Goal: Task Accomplishment & Management: Complete application form

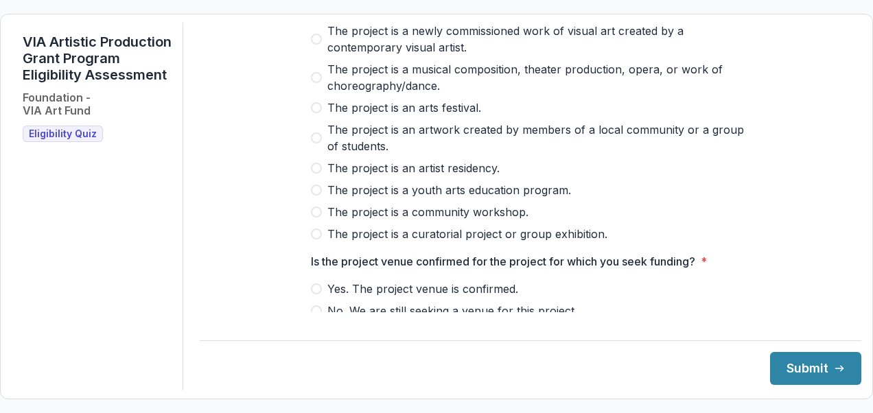
scroll to position [137, 0]
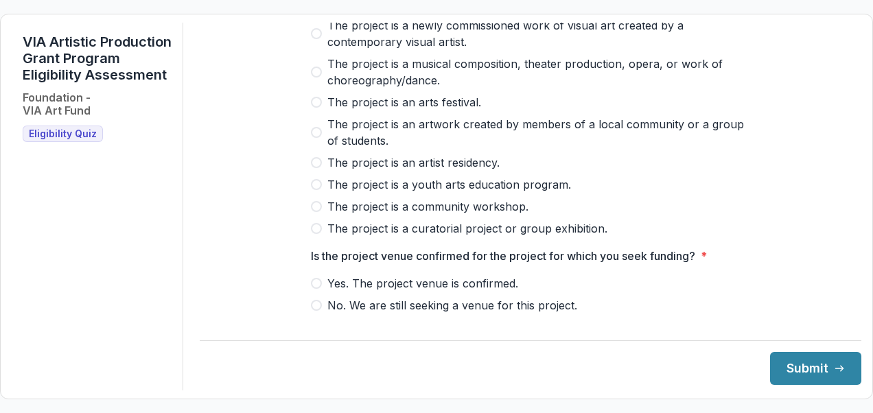
click at [66, 140] on span "Eligibility Quiz" at bounding box center [63, 134] width 68 height 12
click at [312, 212] on span at bounding box center [316, 206] width 11 height 11
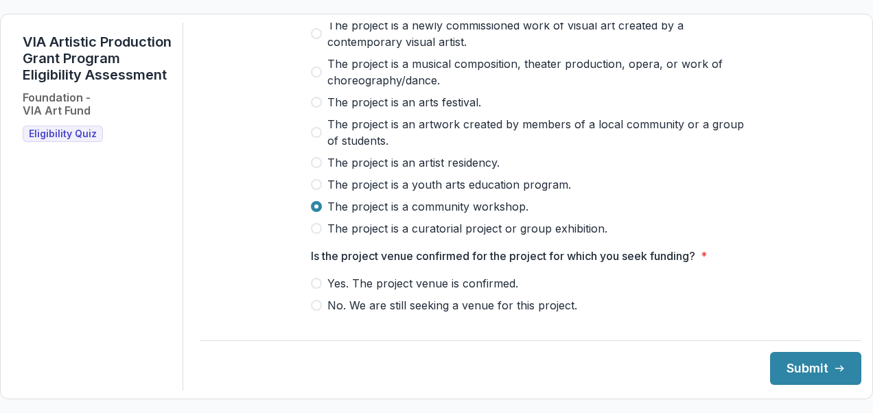
click at [314, 289] on span at bounding box center [316, 283] width 11 height 11
click at [796, 364] on button "Submit" at bounding box center [815, 368] width 91 height 33
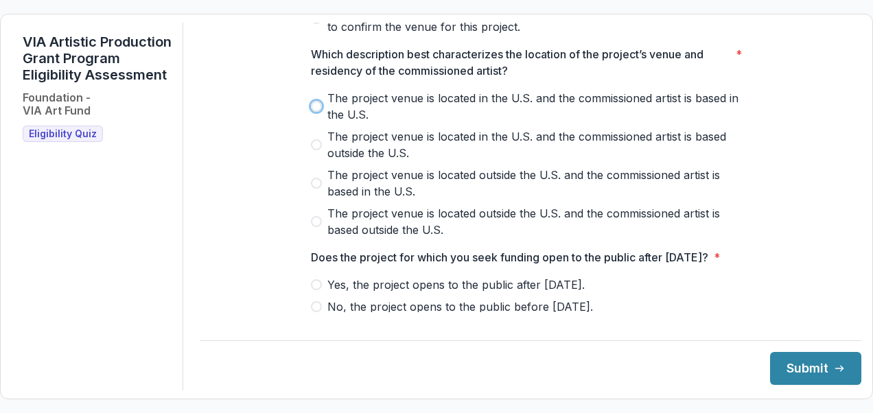
scroll to position [386, 0]
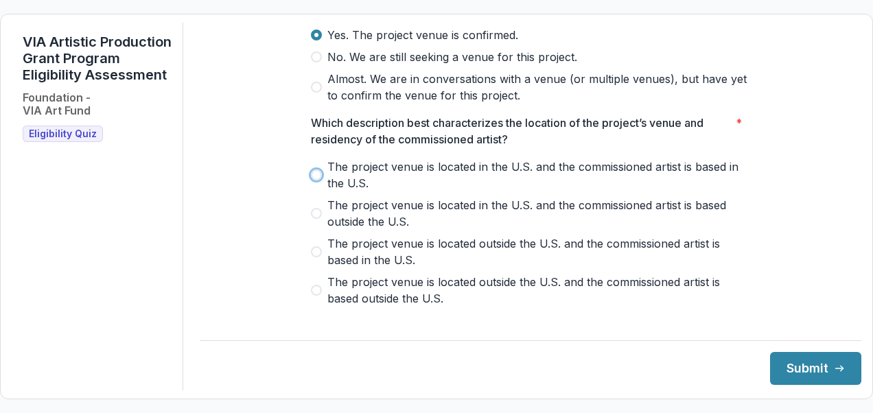
click at [427, 387] on div "**********" at bounding box center [530, 207] width 661 height 368
click at [311, 189] on label "The project venue is located in the U.S. and the commissioned artist is based i…" at bounding box center [530, 174] width 439 height 33
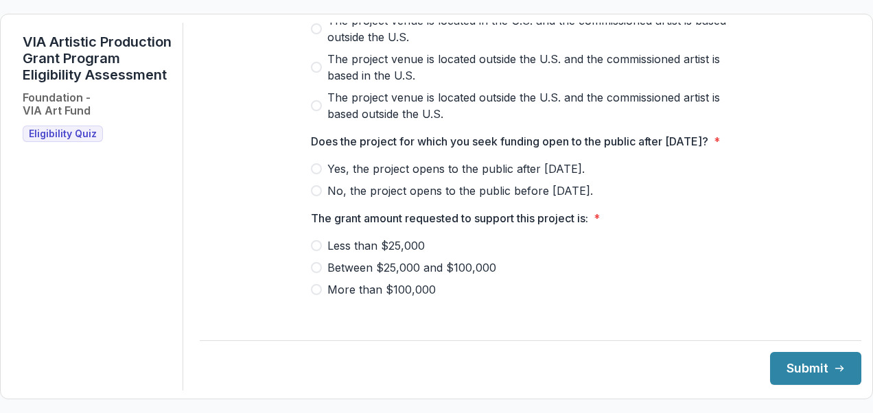
scroll to position [591, 0]
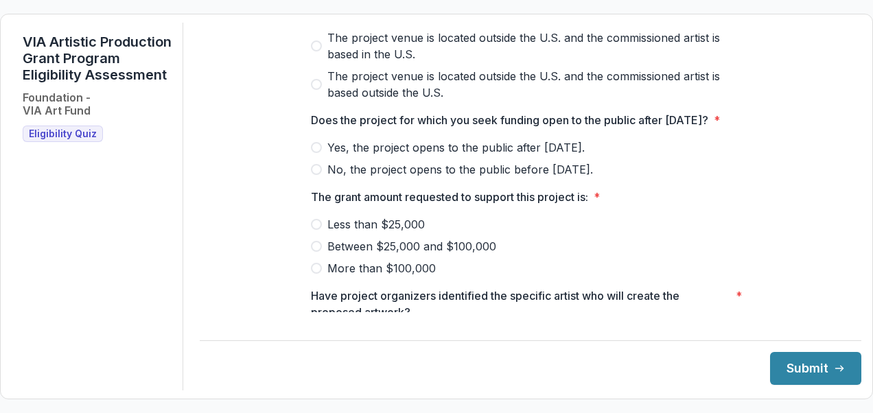
click at [311, 153] on span at bounding box center [316, 147] width 11 height 11
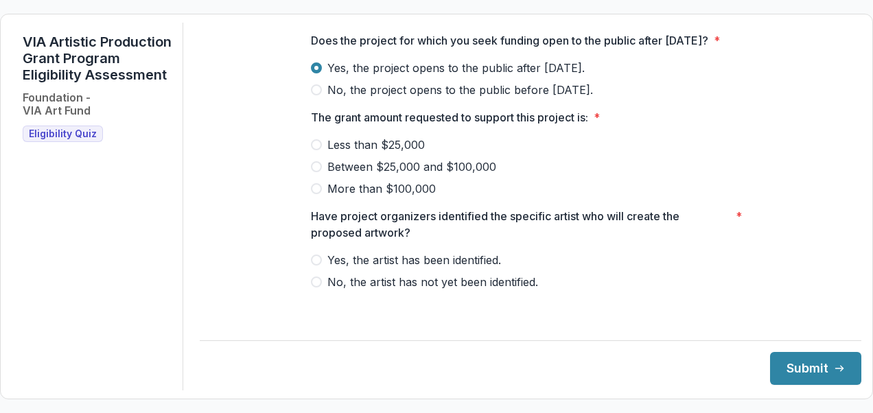
scroll to position [687, 0]
click at [314, 194] on span at bounding box center [316, 188] width 11 height 11
click at [311, 265] on span at bounding box center [316, 260] width 11 height 11
click at [775, 370] on button "Submit" at bounding box center [815, 368] width 91 height 33
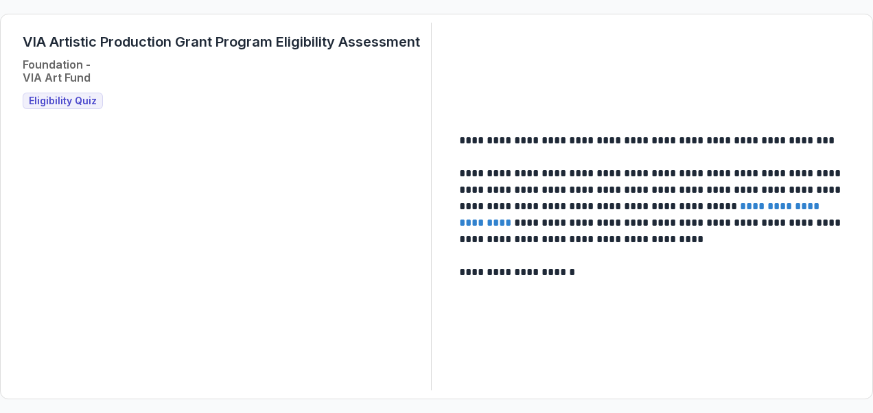
click at [775, 209] on link "**********" at bounding box center [640, 214] width 363 height 27
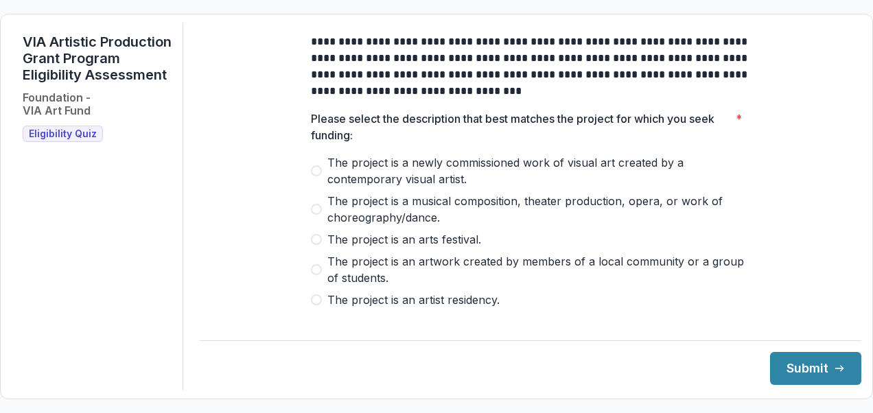
click at [320, 184] on label "The project is a newly commissioned work of visual art created by a contemporar…" at bounding box center [530, 170] width 439 height 33
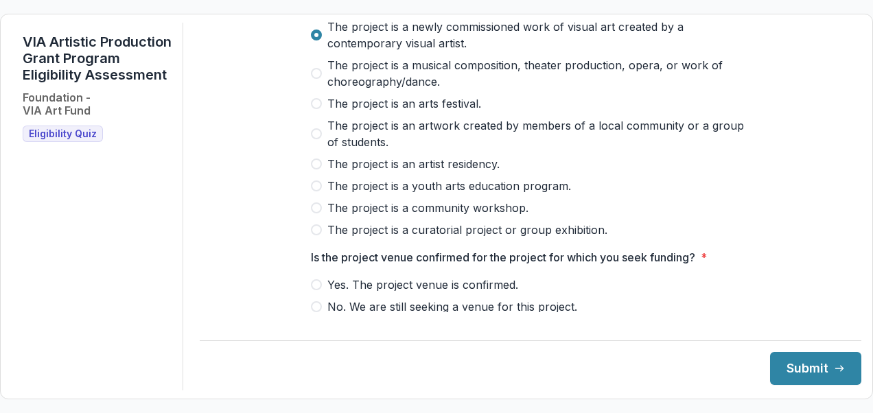
scroll to position [69, 0]
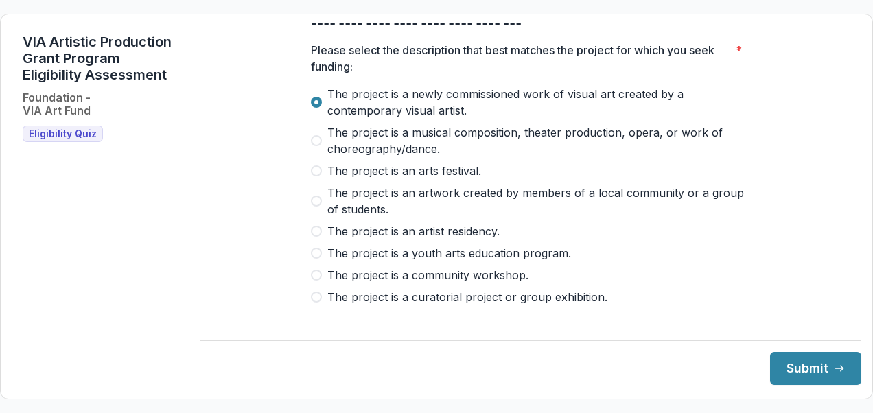
click at [327, 213] on span "The project is an artwork created by members of a local community or a group of…" at bounding box center [538, 201] width 423 height 33
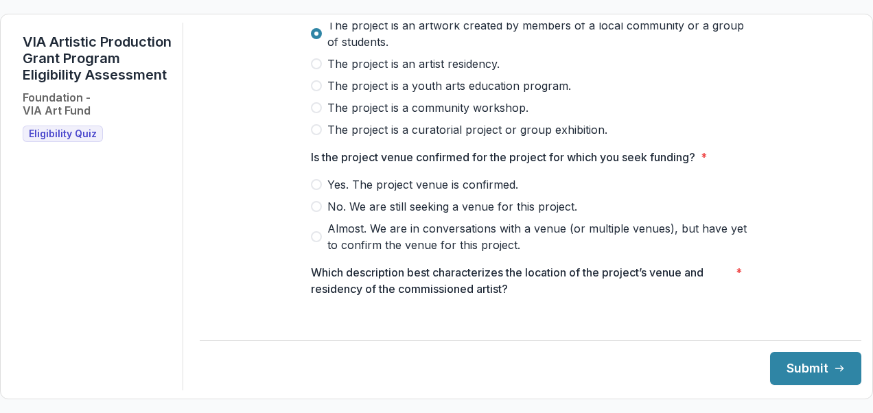
scroll to position [274, 0]
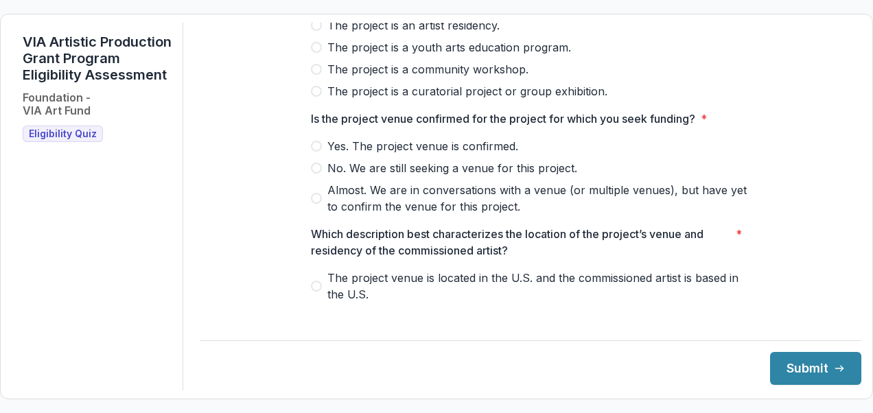
click at [317, 152] on span at bounding box center [316, 146] width 11 height 11
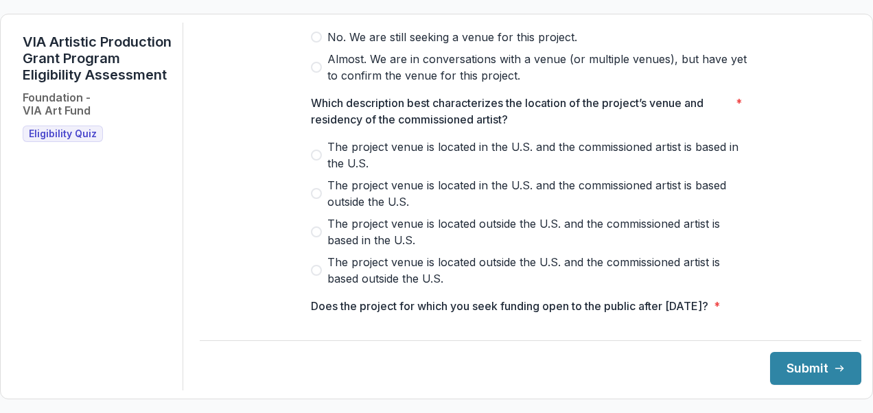
scroll to position [412, 0]
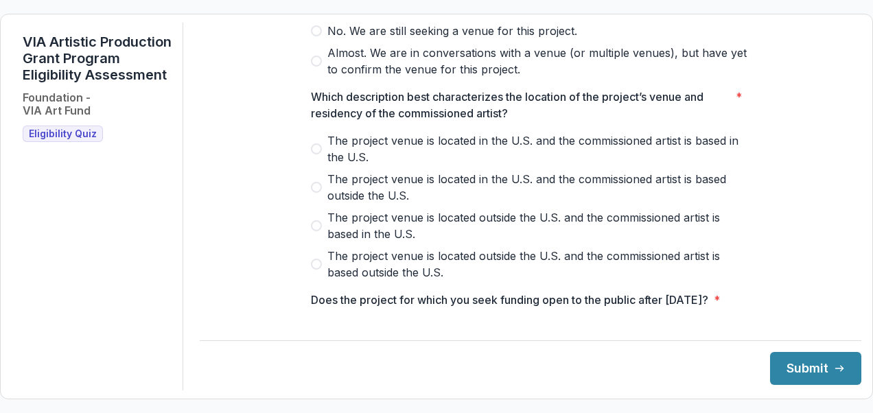
click at [314, 151] on label "The project venue is located in the U.S. and the commissioned artist is based i…" at bounding box center [530, 148] width 439 height 33
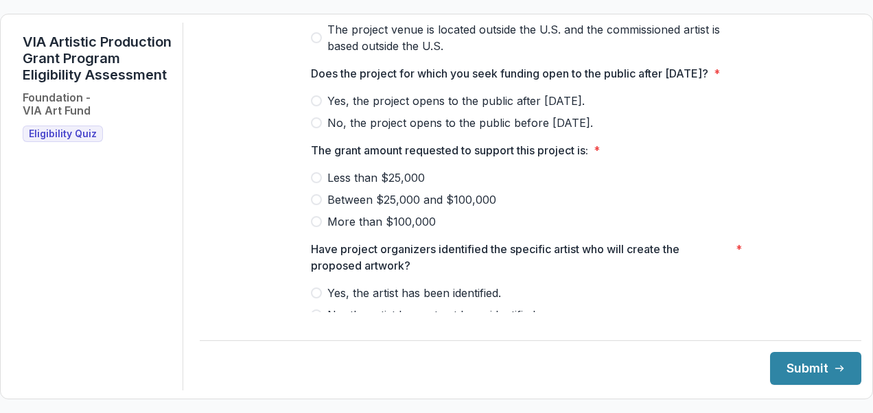
scroll to position [617, 0]
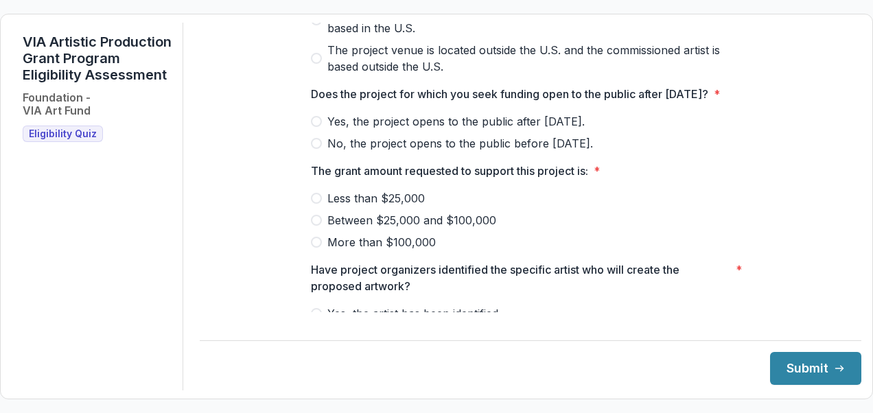
click at [311, 127] on span at bounding box center [316, 121] width 11 height 11
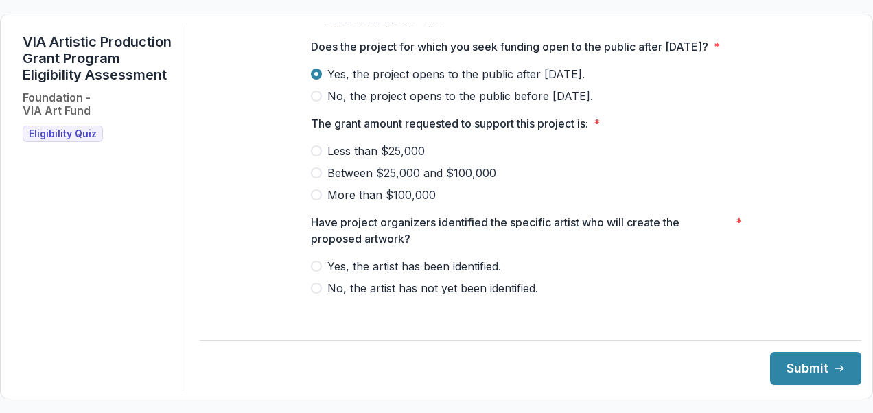
scroll to position [687, 0]
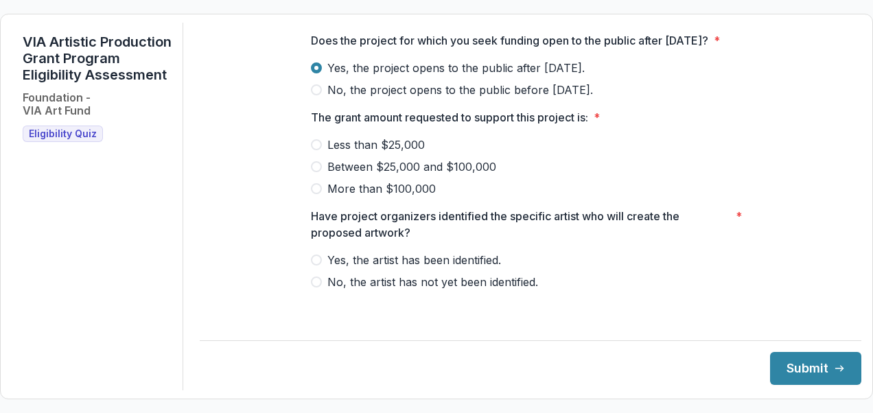
click at [317, 172] on span at bounding box center [316, 166] width 11 height 11
click at [311, 265] on span at bounding box center [316, 260] width 11 height 11
click at [801, 370] on button "Submit" at bounding box center [815, 368] width 91 height 33
